Goal: Task Accomplishment & Management: Use online tool/utility

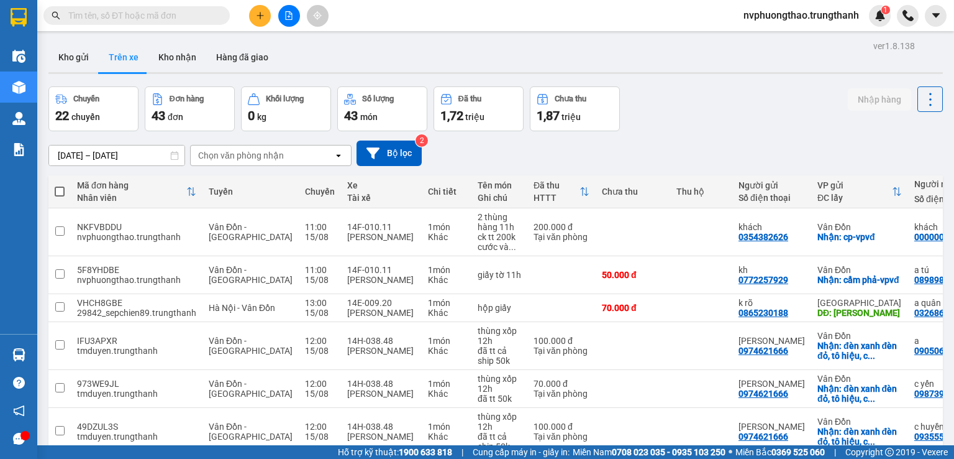
click at [258, 16] on icon "plus" at bounding box center [260, 15] width 9 height 9
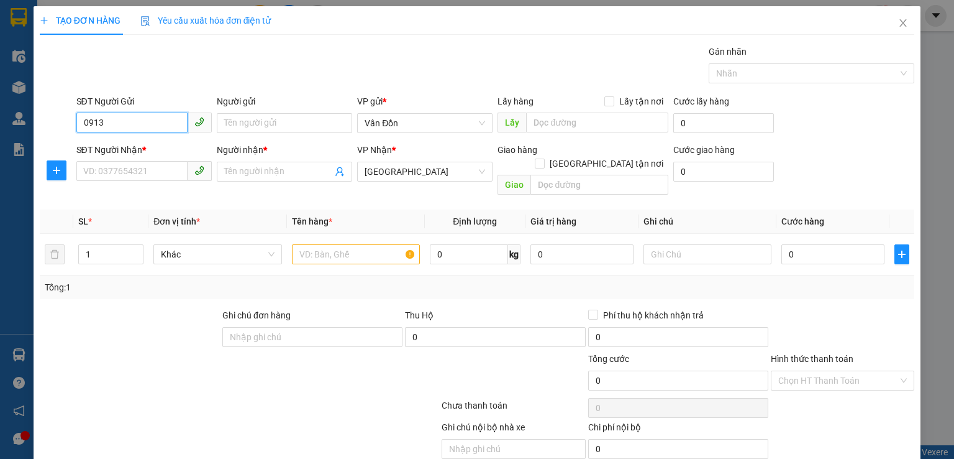
click at [104, 122] on input "0913" at bounding box center [131, 122] width 111 height 20
drag, startPoint x: 76, startPoint y: 372, endPoint x: 82, endPoint y: 358, distance: 14.2
click at [77, 372] on div at bounding box center [167, 373] width 256 height 43
click at [150, 120] on input "0913268" at bounding box center [131, 122] width 111 height 20
type input "0913268639"
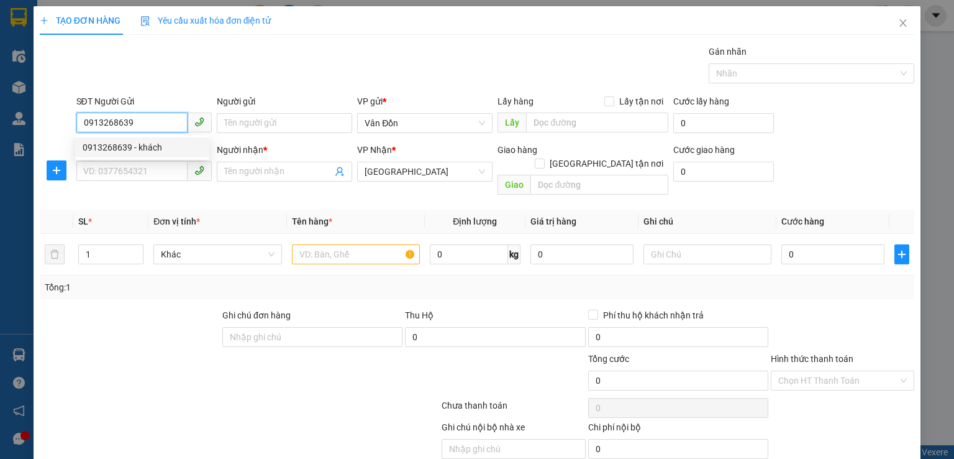
click at [137, 152] on div "0913268639 - khách" at bounding box center [142, 147] width 119 height 14
type input "khách"
checkbox input "true"
type input "vpvd"
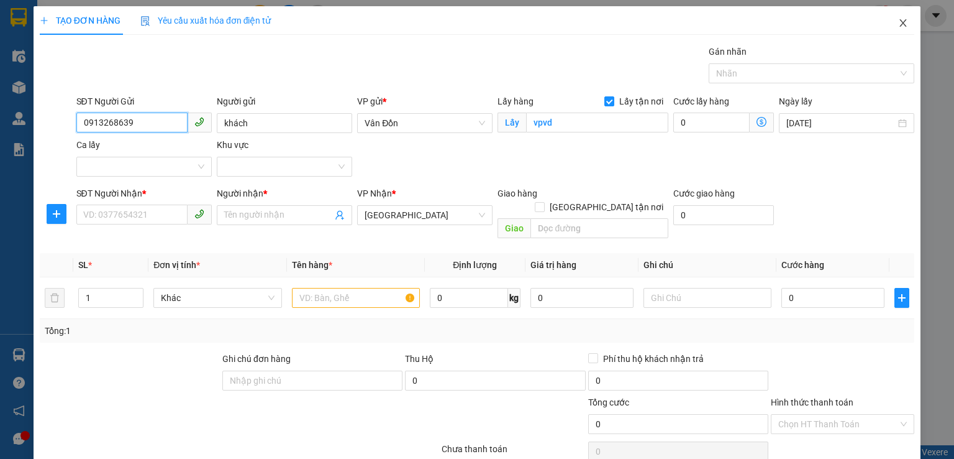
type input "0913268639"
click at [900, 23] on icon "close" at bounding box center [903, 22] width 7 height 7
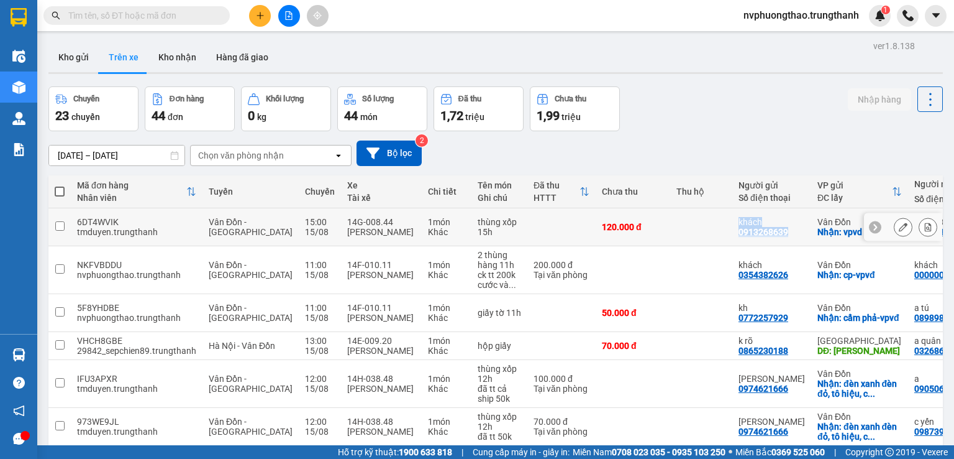
drag, startPoint x: 751, startPoint y: 235, endPoint x: 692, endPoint y: 235, distance: 58.4
click at [692, 235] on tr "6DT4WVIK tmduyen.trungthanh Vân Đồn - [GEOGRAPHIC_DATA] 15:00 [DATE] 14G-008.44…" at bounding box center [597, 227] width 1098 height 38
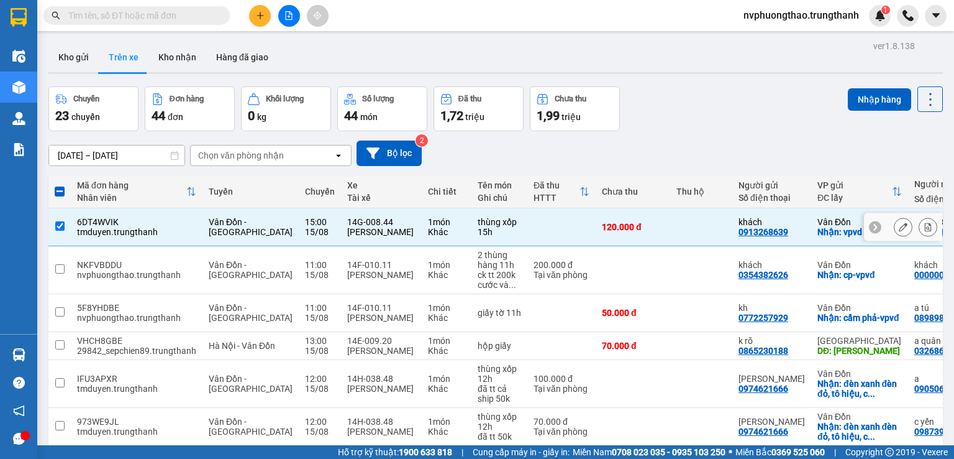
click at [733, 242] on td "khách 0913268639" at bounding box center [772, 227] width 79 height 38
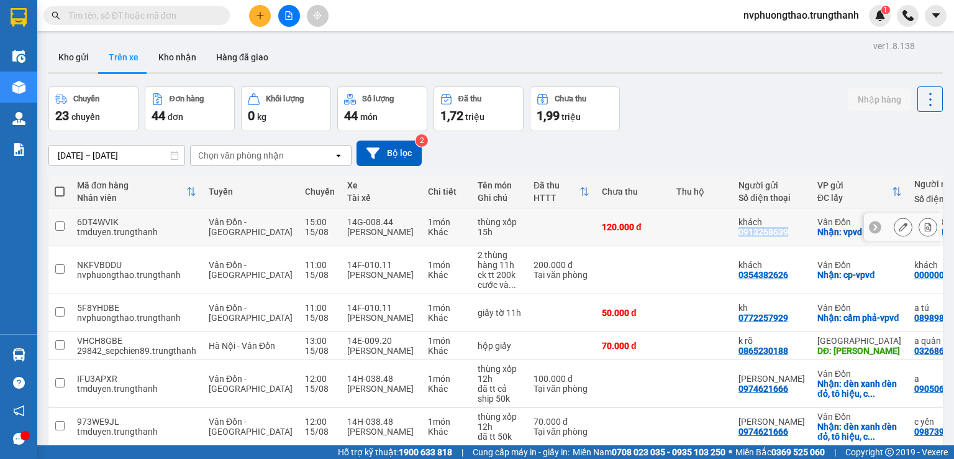
drag, startPoint x: 754, startPoint y: 234, endPoint x: 701, endPoint y: 235, distance: 52.2
click at [739, 235] on div "khách 0913268639" at bounding box center [772, 227] width 66 height 20
checkbox input "true"
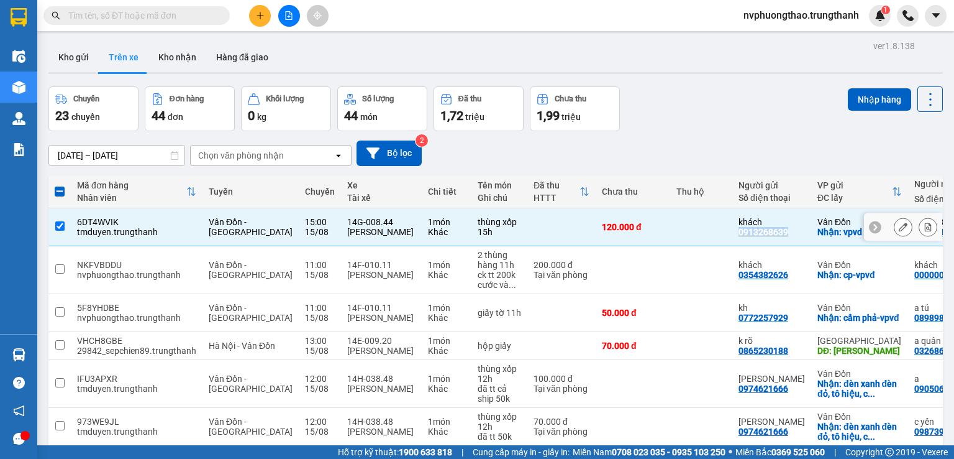
copy div "0913268639"
click at [142, 17] on input "text" at bounding box center [141, 16] width 147 height 14
paste input "0913268639"
type input "0913268639"
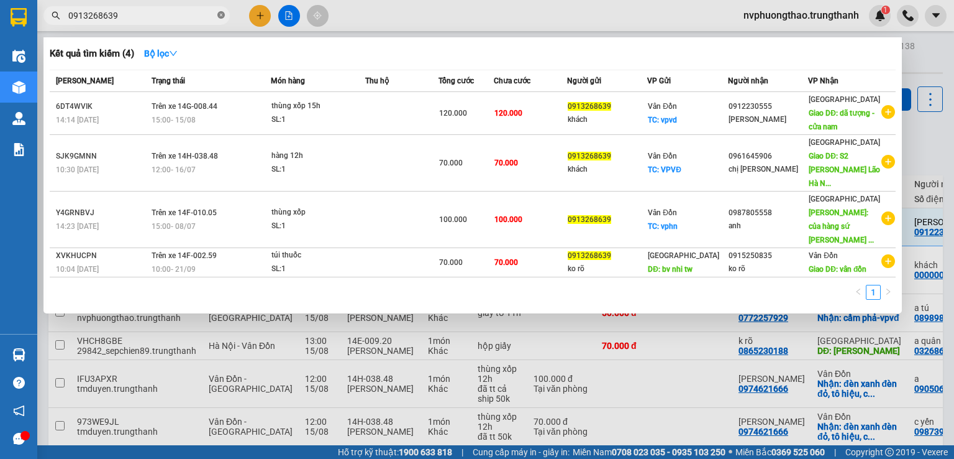
click at [219, 16] on icon "close-circle" at bounding box center [220, 14] width 7 height 7
